Goal: Transaction & Acquisition: Purchase product/service

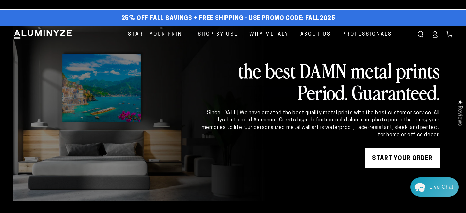
click at [404, 158] on link "START YOUR Order" at bounding box center [402, 159] width 74 height 20
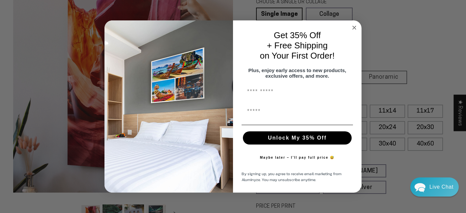
scroll to position [33, 0]
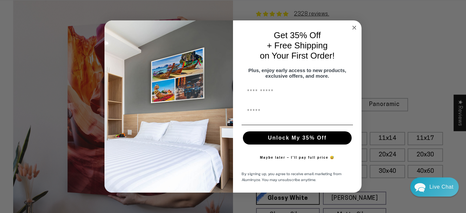
click at [356, 27] on circle "Close dialog" at bounding box center [354, 28] width 8 height 8
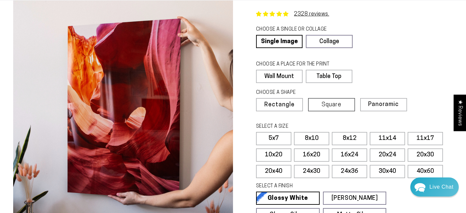
click at [325, 101] on label "Square" at bounding box center [331, 104] width 47 height 13
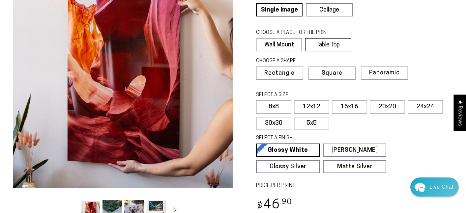
scroll to position [68, 0]
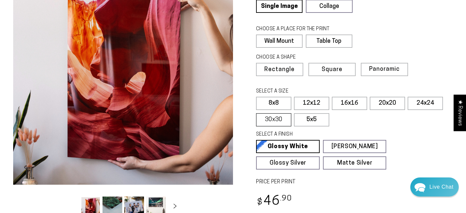
click at [277, 119] on label "30x30" at bounding box center [273, 119] width 35 height 13
click at [288, 70] on span "Rectangle" at bounding box center [279, 70] width 29 height 6
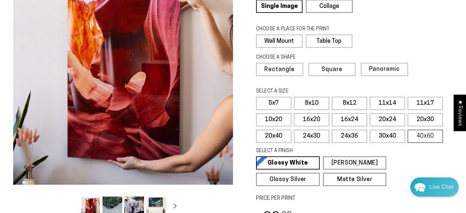
click at [425, 135] on label "40x60" at bounding box center [424, 136] width 35 height 13
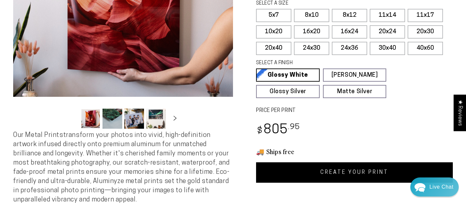
scroll to position [161, 0]
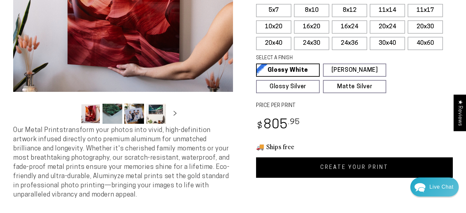
click at [399, 168] on link "CREATE YOUR PRINT" at bounding box center [354, 167] width 197 height 20
click at [431, 26] on label "20x30" at bounding box center [424, 26] width 35 height 13
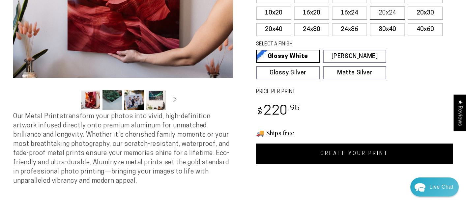
scroll to position [182, 0]
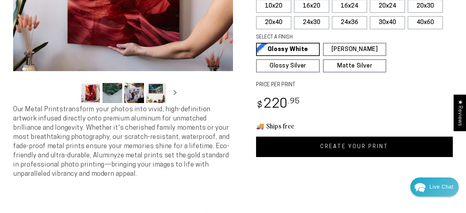
click at [397, 144] on link "CREATE YOUR PRINT" at bounding box center [354, 147] width 197 height 20
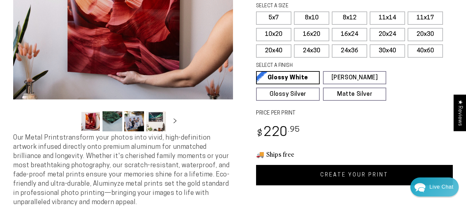
scroll to position [152, 0]
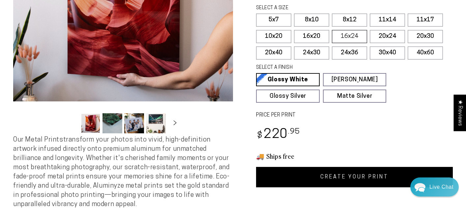
click at [342, 35] on label "16x24" at bounding box center [349, 36] width 35 height 13
click at [341, 177] on link "CREATE YOUR PRINT" at bounding box center [354, 177] width 197 height 20
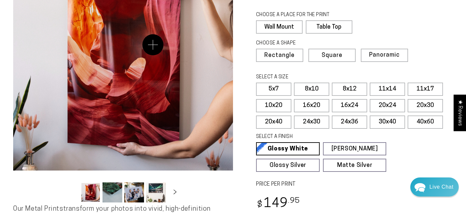
scroll to position [83, 0]
click at [352, 86] on label "8x12" at bounding box center [349, 88] width 35 height 13
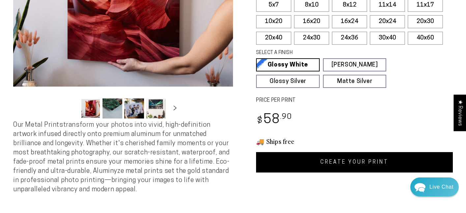
scroll to position [173, 0]
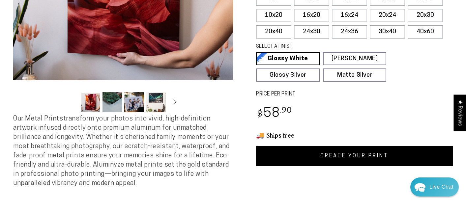
click at [369, 156] on link "CREATE YOUR PRINT" at bounding box center [354, 156] width 197 height 20
